Goal: Task Accomplishment & Management: Manage account settings

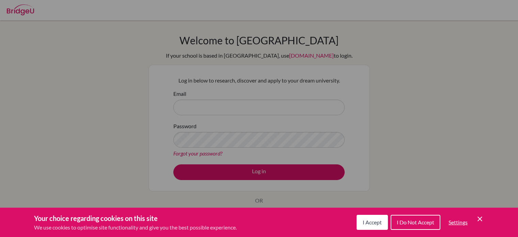
scroll to position [50, 0]
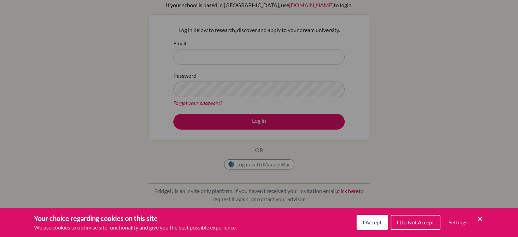
click at [374, 225] on span "I Accept" at bounding box center [372, 222] width 19 height 6
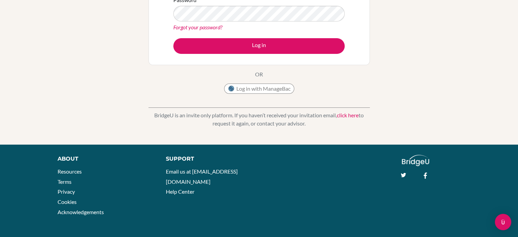
scroll to position [0, 0]
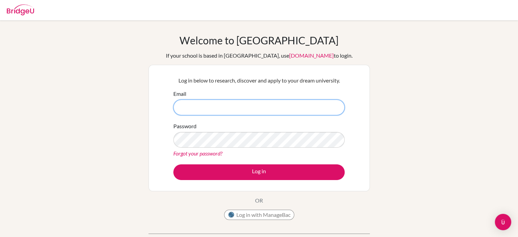
click at [272, 108] on input "Email" at bounding box center [258, 108] width 171 height 16
type input "[EMAIL_ADDRESS][DOMAIN_NAME]"
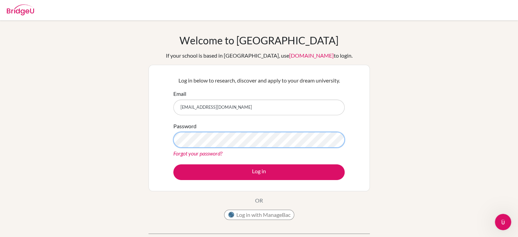
click at [173, 164] on button "Log in" at bounding box center [258, 172] width 171 height 16
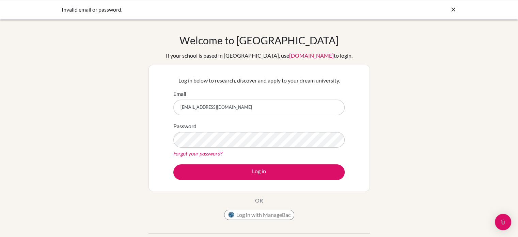
drag, startPoint x: 259, startPoint y: 105, endPoint x: 70, endPoint y: 95, distance: 189.1
click at [70, 95] on div "Welcome to BridgeU If your school is based in China, use app.bridge-u.com.cn to…" at bounding box center [259, 145] width 518 height 223
type input "[EMAIL_ADDRESS][DOMAIN_NAME]"
click at [173, 164] on button "Log in" at bounding box center [258, 172] width 171 height 16
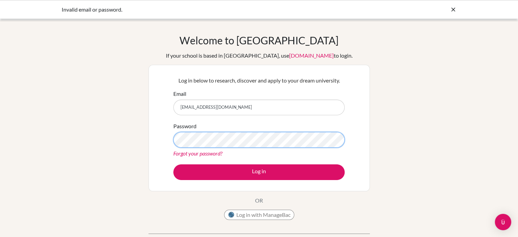
click at [173, 164] on button "Log in" at bounding box center [258, 172] width 171 height 16
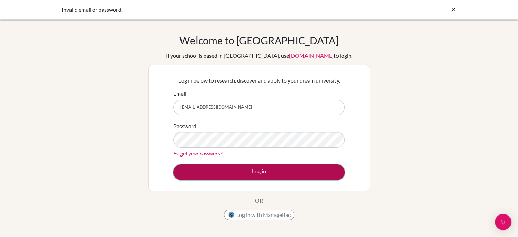
click at [236, 173] on button "Log in" at bounding box center [258, 172] width 171 height 16
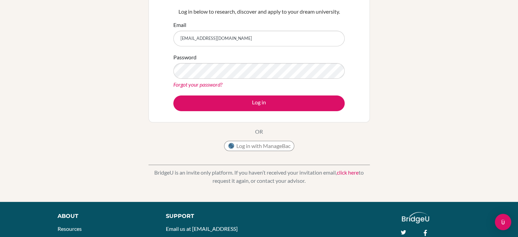
scroll to position [71, 0]
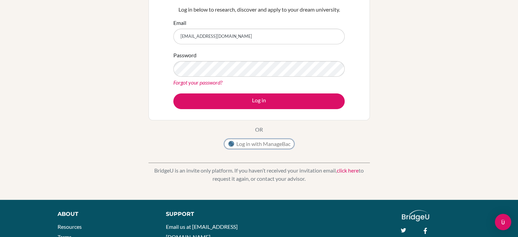
click at [254, 146] on button "Log in with ManageBac" at bounding box center [259, 144] width 70 height 10
